Goal: Task Accomplishment & Management: Manage account settings

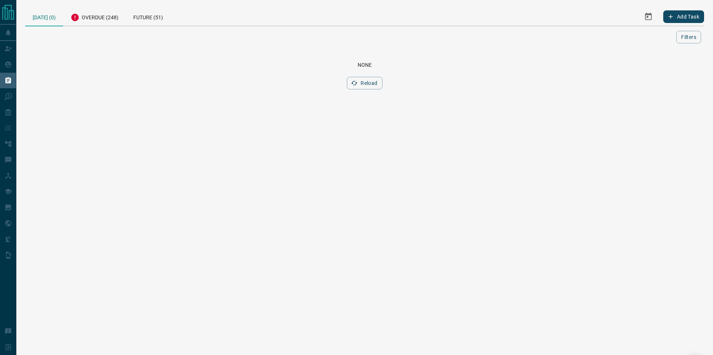
drag, startPoint x: 105, startPoint y: 19, endPoint x: 111, endPoint y: 37, distance: 19.3
click at [106, 19] on div "Overdue (248)" at bounding box center [94, 16] width 63 height 18
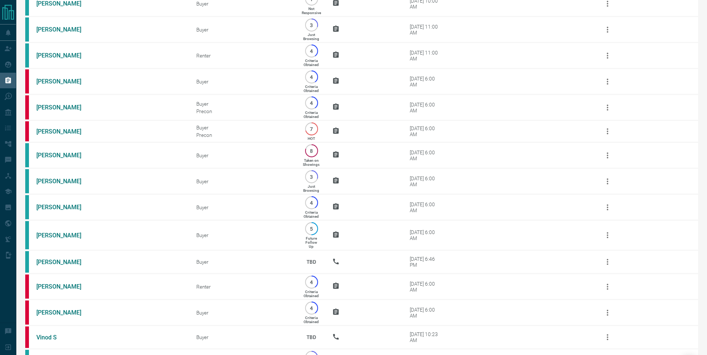
scroll to position [6288, 0]
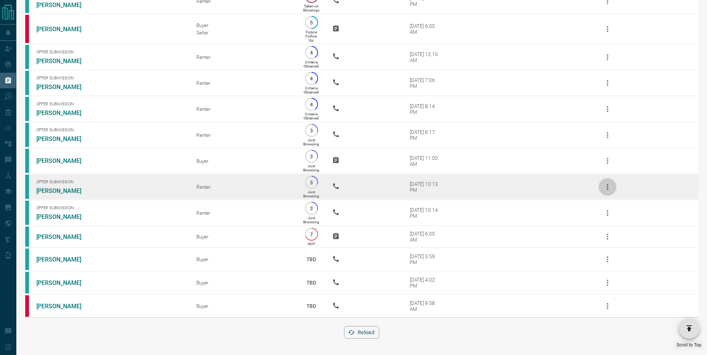
click at [612, 184] on button "button" at bounding box center [608, 187] width 18 height 18
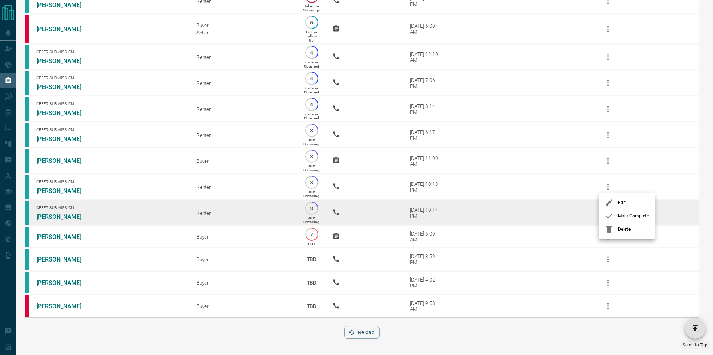
drag, startPoint x: 616, startPoint y: 217, endPoint x: 617, endPoint y: 199, distance: 18.2
click at [617, 217] on div at bounding box center [610, 216] width 13 height 9
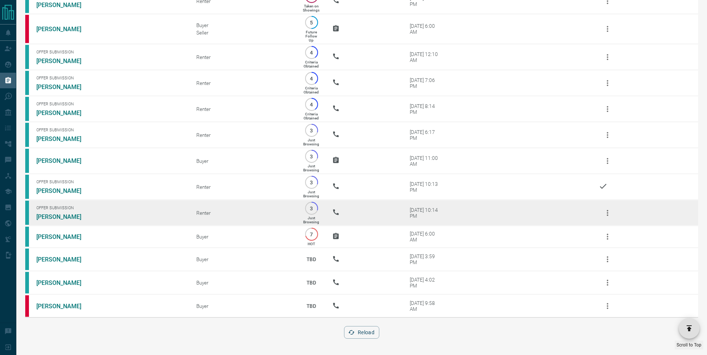
click at [610, 206] on button "button" at bounding box center [608, 213] width 18 height 18
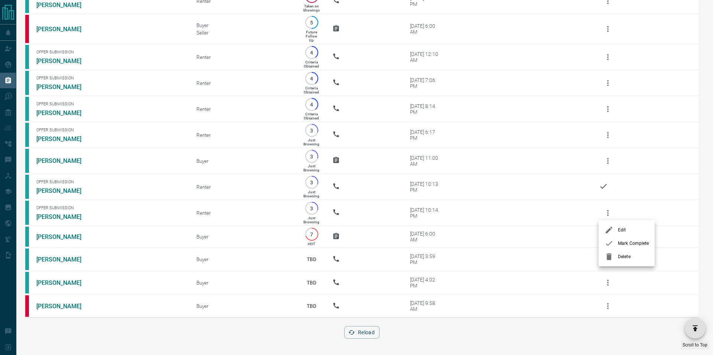
click at [619, 244] on span "Mark Complete" at bounding box center [633, 243] width 31 height 7
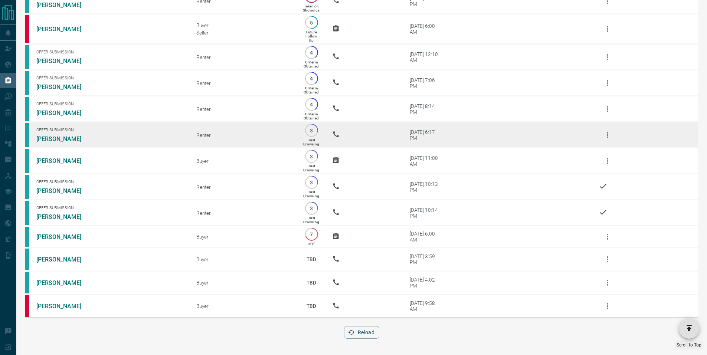
click at [609, 131] on icon "button" at bounding box center [607, 135] width 9 height 9
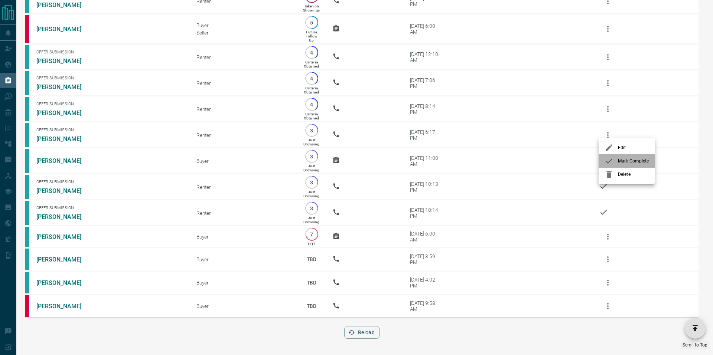
click at [614, 160] on div at bounding box center [610, 161] width 13 height 9
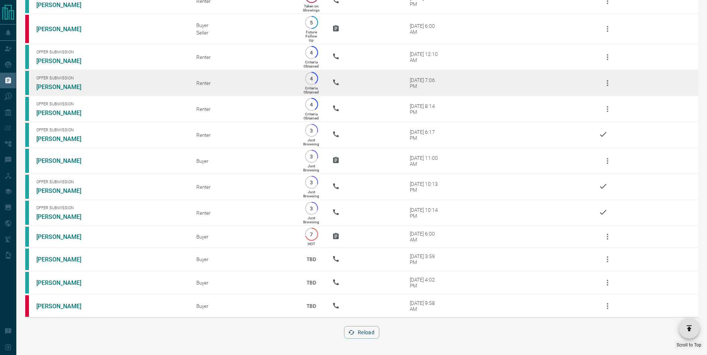
click at [608, 80] on icon "button" at bounding box center [607, 83] width 1 height 6
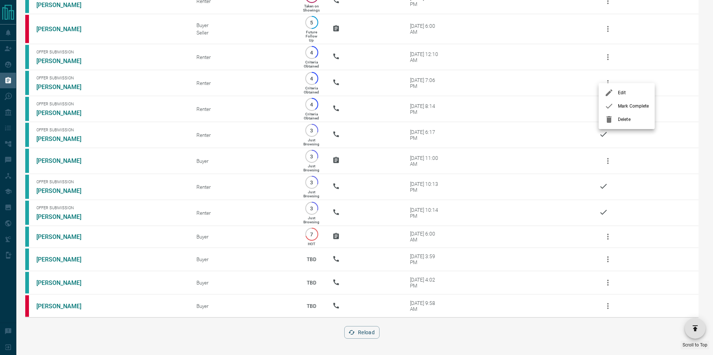
click at [615, 103] on div at bounding box center [610, 106] width 13 height 9
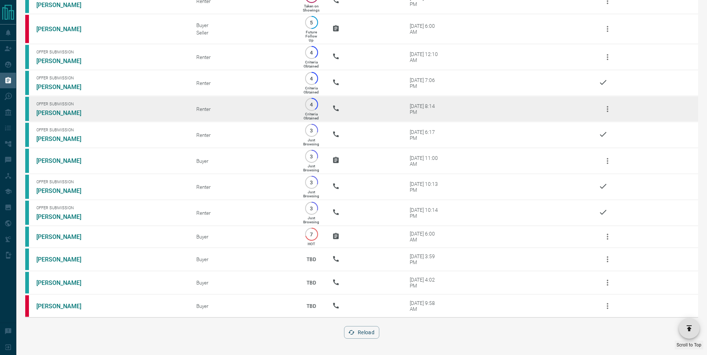
click at [603, 105] on icon "button" at bounding box center [607, 109] width 9 height 9
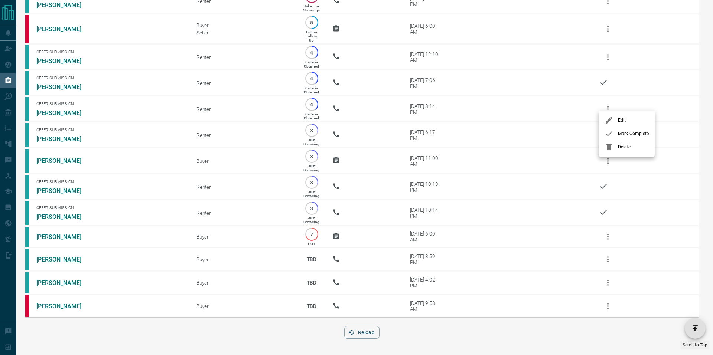
click at [623, 130] on li "Mark Complete" at bounding box center [627, 133] width 56 height 13
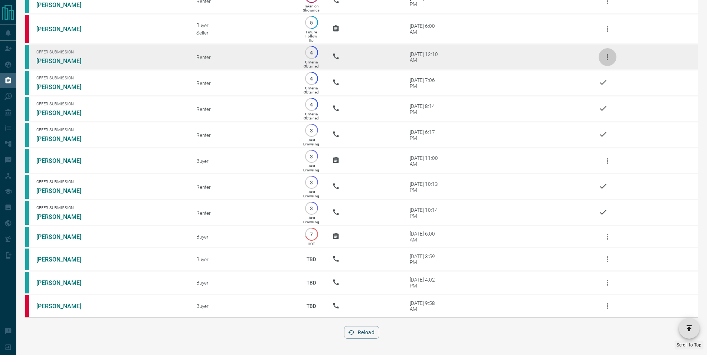
click at [605, 48] on button "button" at bounding box center [608, 57] width 18 height 18
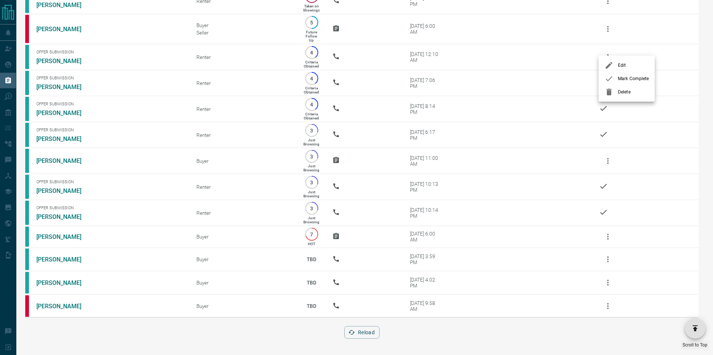
click at [619, 81] on span "Mark Complete" at bounding box center [633, 78] width 31 height 7
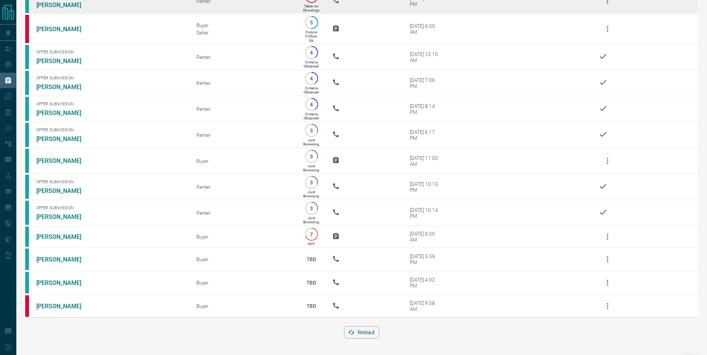
scroll to position [6178, 0]
click at [607, 6] on icon "button" at bounding box center [607, 1] width 9 height 9
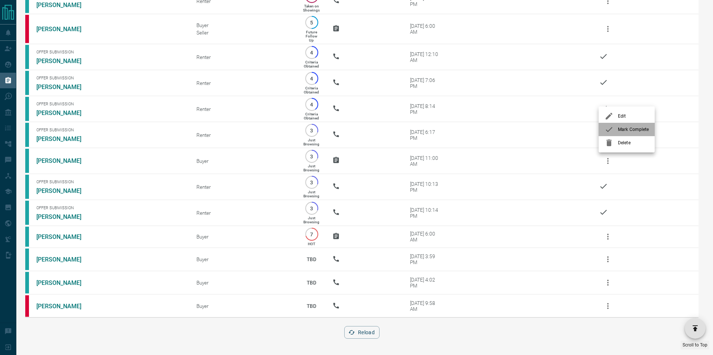
click at [628, 129] on span "Mark Complete" at bounding box center [633, 129] width 31 height 7
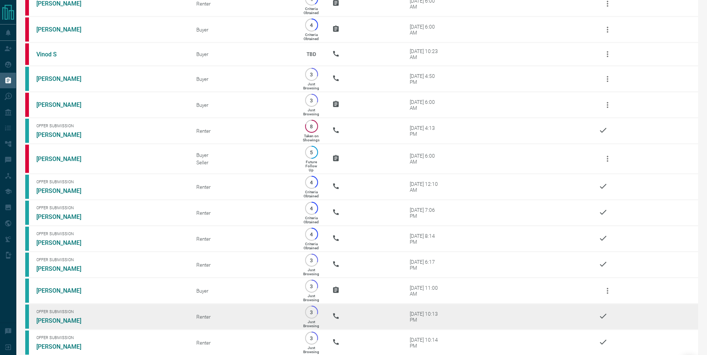
scroll to position [6288, 0]
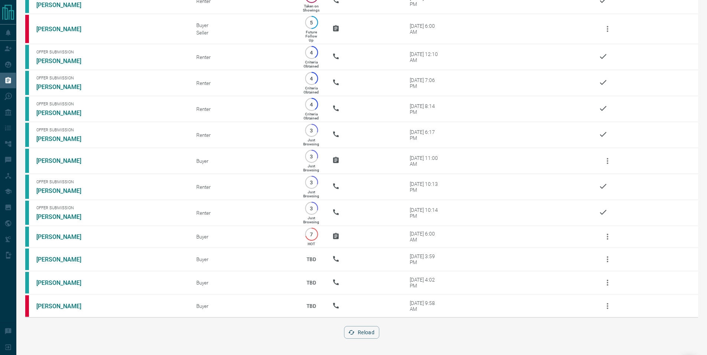
click at [367, 333] on button "Reload" at bounding box center [361, 332] width 35 height 13
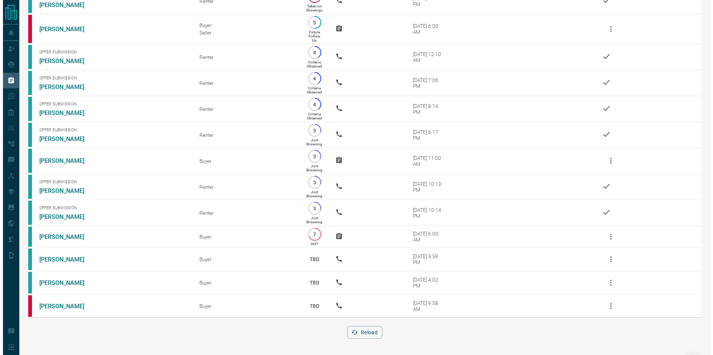
scroll to position [0, 0]
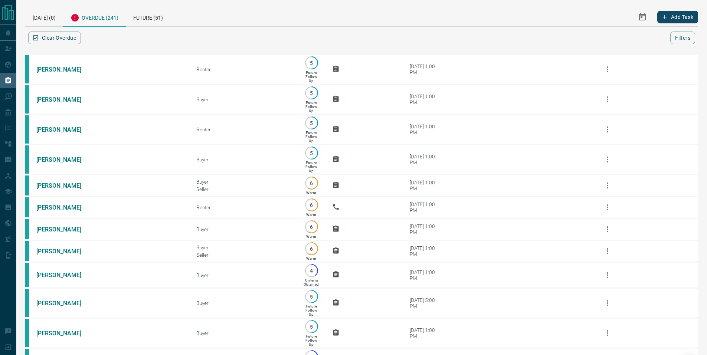
click at [109, 20] on div "Overdue (241)" at bounding box center [94, 17] width 63 height 20
drag, startPoint x: 94, startPoint y: 20, endPoint x: 81, endPoint y: 21, distance: 13.1
click at [95, 20] on div "Overdue (241)" at bounding box center [94, 17] width 63 height 20
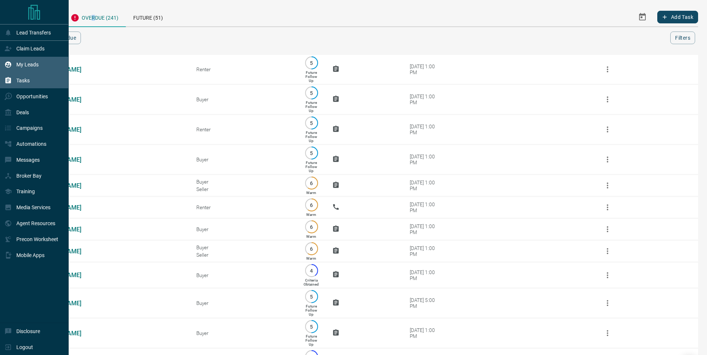
click at [28, 65] on p "My Leads" at bounding box center [27, 65] width 22 height 6
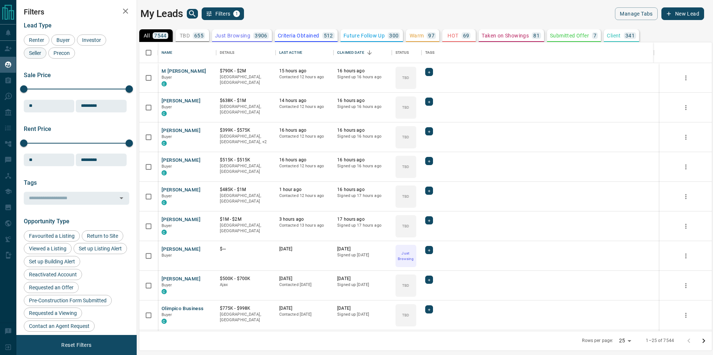
scroll to position [283, 567]
click at [190, 14] on icon "search button" at bounding box center [192, 13] width 9 height 9
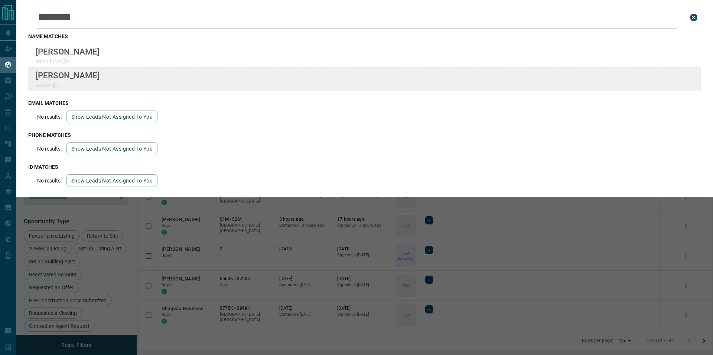
type input "********"
